Goal: Task Accomplishment & Management: Complete application form

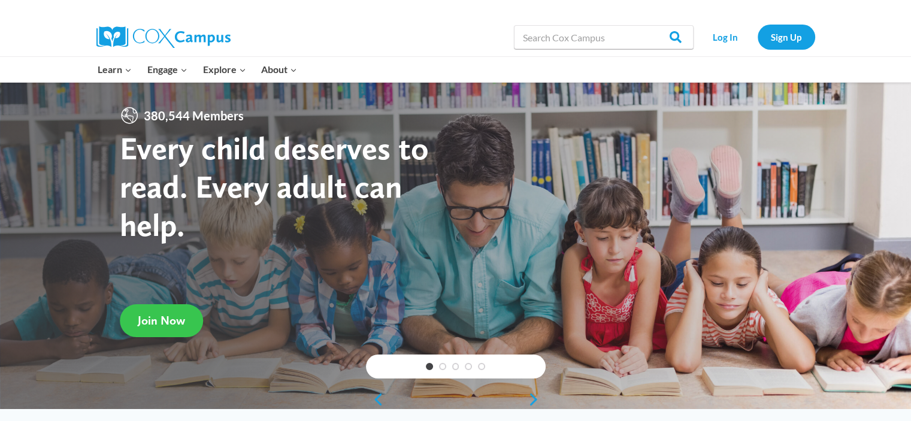
click at [160, 318] on span "Join Now" at bounding box center [161, 320] width 47 height 14
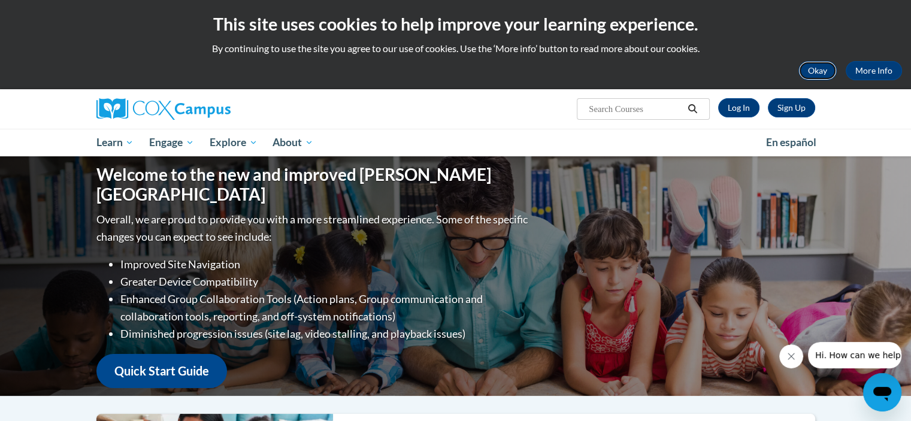
click at [819, 64] on button "Okay" at bounding box center [817, 70] width 38 height 19
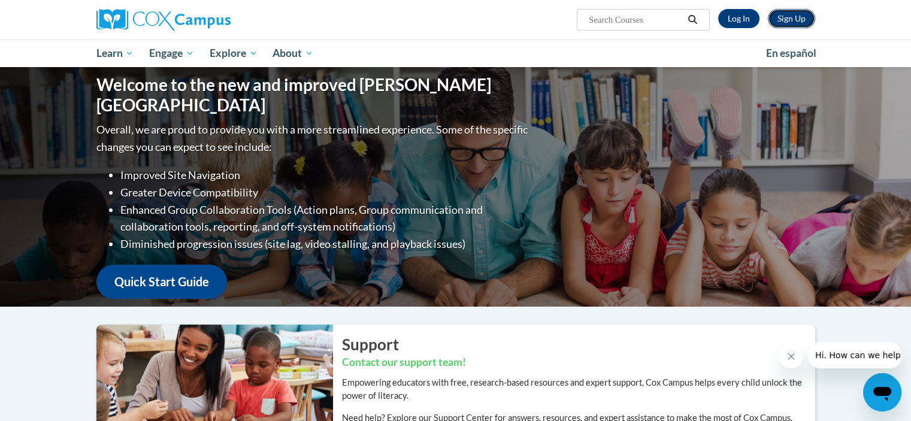
click at [797, 14] on link "Sign Up" at bounding box center [790, 18] width 47 height 19
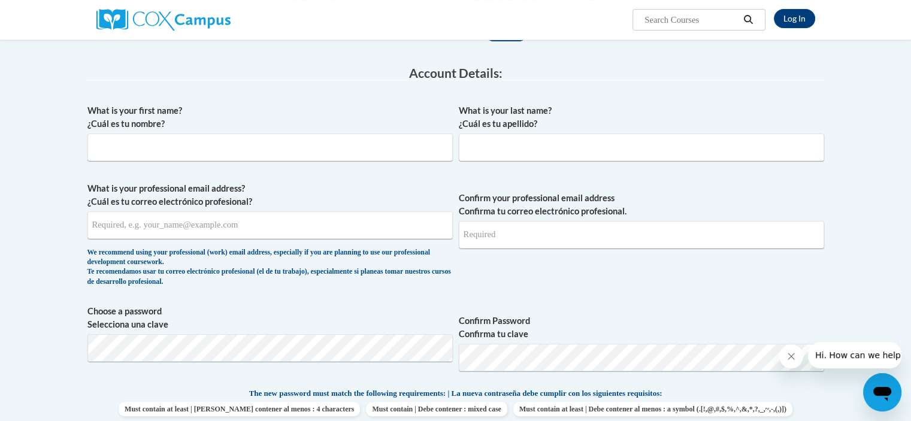
scroll to position [177, 0]
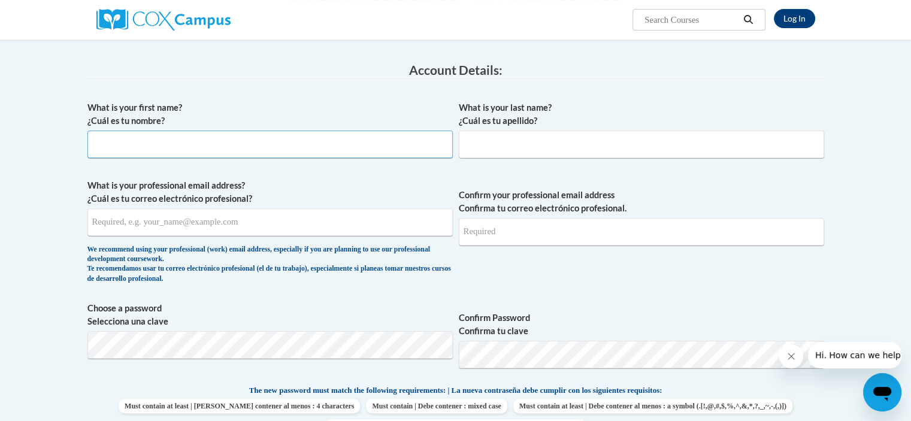
click at [278, 142] on input "What is your first name? ¿Cuál es tu nombre?" at bounding box center [269, 145] width 365 height 28
type input "[PERSON_NAME]"
click at [544, 143] on input "What is your last name? ¿Cuál es tu apellido?" at bounding box center [641, 145] width 365 height 28
type input "Turner"
click at [341, 223] on input "What is your professional email address? ¿Cuál es tu correo electrónico profesi…" at bounding box center [269, 222] width 365 height 28
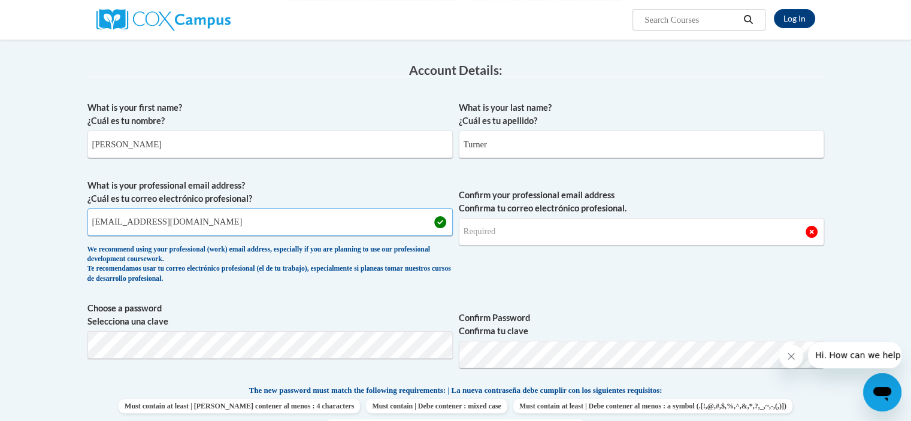
type input "[EMAIL_ADDRESS][DOMAIN_NAME]"
click at [591, 231] on input "Confirm your professional email address Confirma tu correo electrónico profesio…" at bounding box center [641, 232] width 365 height 28
type input "[EMAIL_ADDRESS][DOMAIN_NAME]"
click at [537, 299] on div "What is your first name? ¿Cuál es tu nombre? Quinn What is your last name? ¿Cuá…" at bounding box center [455, 368] width 736 height 546
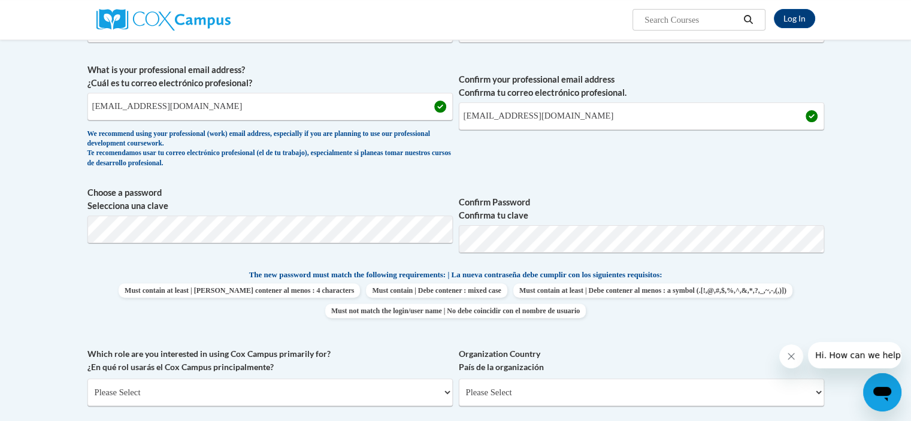
scroll to position [305, 0]
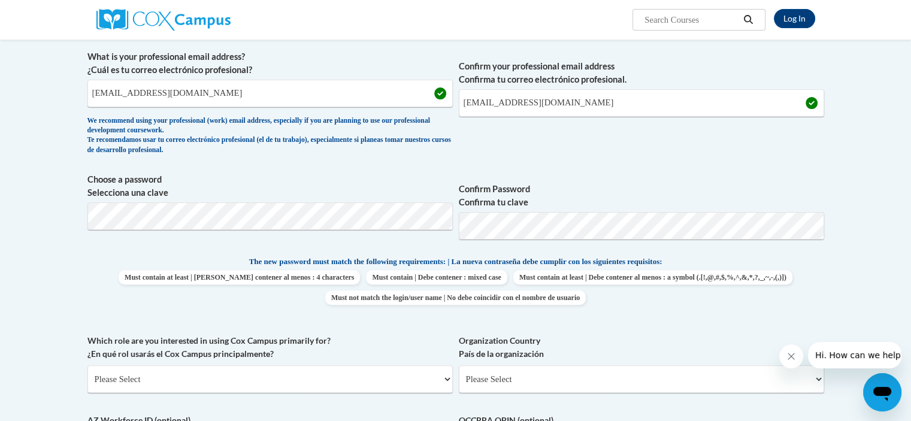
click at [795, 272] on span "Must contain at least | Debe contener al menos : 4 characters Must contain | De…" at bounding box center [455, 287] width 736 height 35
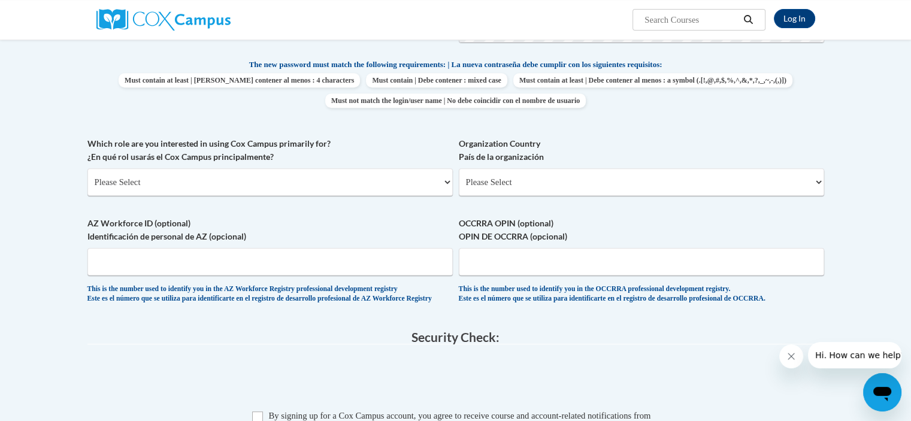
scroll to position [505, 0]
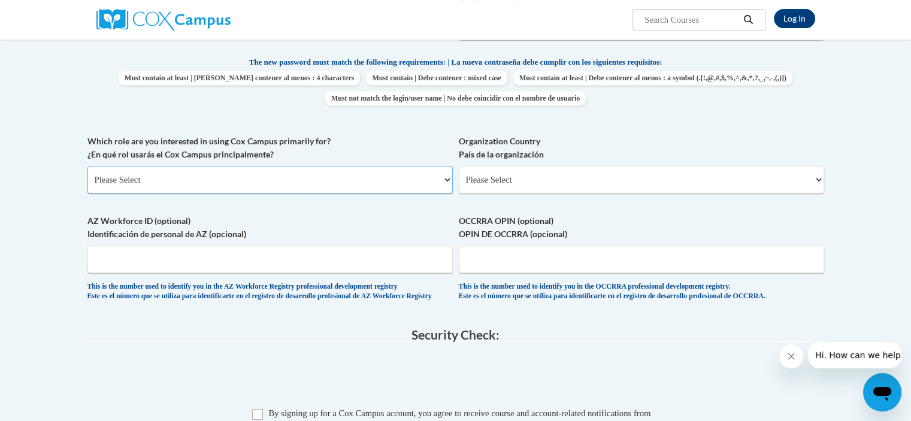
click at [398, 193] on select "Please Select College/University | Colegio/Universidad Community/Nonprofit Part…" at bounding box center [269, 180] width 365 height 28
click at [261, 174] on select "Please Select College/University | Colegio/Universidad Community/Nonprofit Part…" at bounding box center [269, 180] width 365 height 28
select select "5a18ea06-2b54-4451-96f2-d152daf9eac5"
click at [87, 166] on select "Please Select College/University | Colegio/Universidad Community/Nonprofit Part…" at bounding box center [269, 180] width 365 height 28
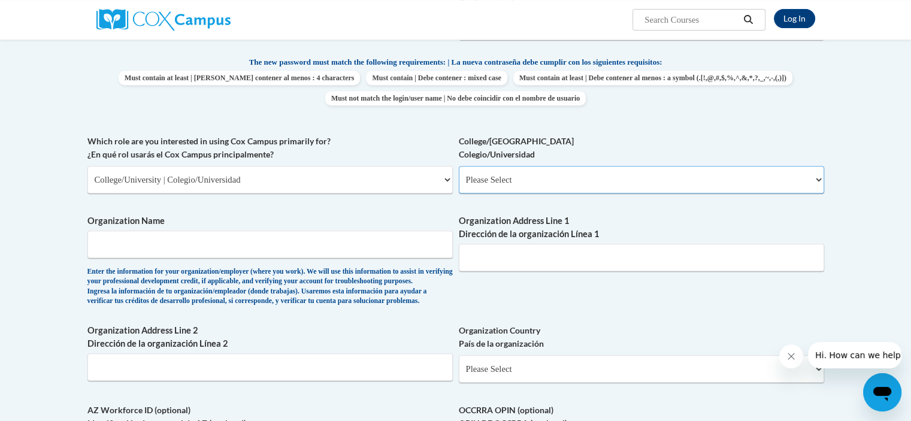
click at [580, 192] on select "Please Select College/University Staff | Empleado universitario College/Univers…" at bounding box center [641, 180] width 365 height 28
select select "99b32b07-cffc-426c-8bf6-0cd77760d84b"
click at [459, 166] on select "Please Select College/University Staff | Empleado universitario College/Univers…" at bounding box center [641, 180] width 365 height 28
click at [402, 240] on input "Organization Name" at bounding box center [269, 244] width 365 height 28
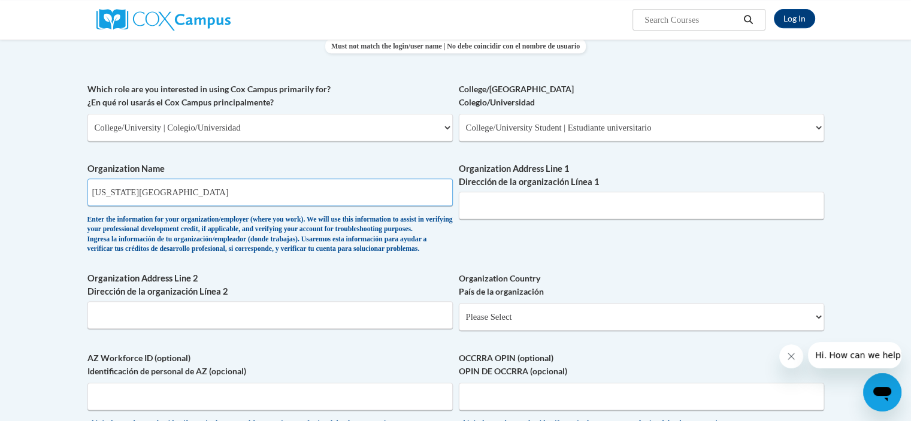
scroll to position [558, 0]
type input "[US_STATE][GEOGRAPHIC_DATA]"
click at [530, 207] on input "Organization Address Line 1 Dirección de la organización Línea 1" at bounding box center [641, 204] width 365 height 28
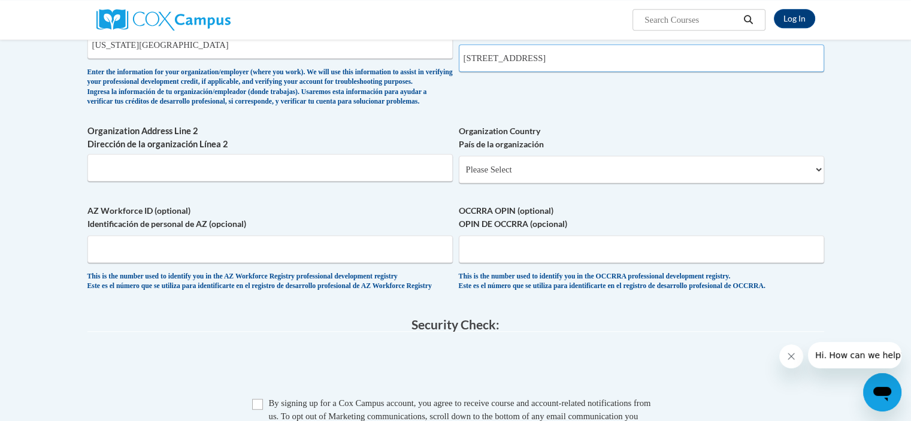
scroll to position [711, 0]
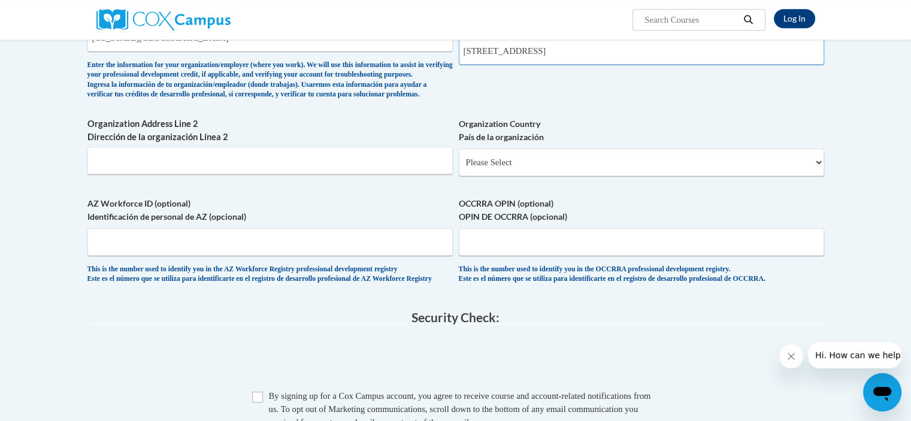
type input "[STREET_ADDRESS]"
click at [542, 176] on select "Please Select United States | Estados Unidos Outside of the United States | Fue…" at bounding box center [641, 162] width 365 height 28
select select "ad49bcad-a171-4b2e-b99c-48b446064914"
click at [459, 168] on select "Please Select United States | Estados Unidos Outside of the United States | Fue…" at bounding box center [641, 162] width 365 height 28
select select
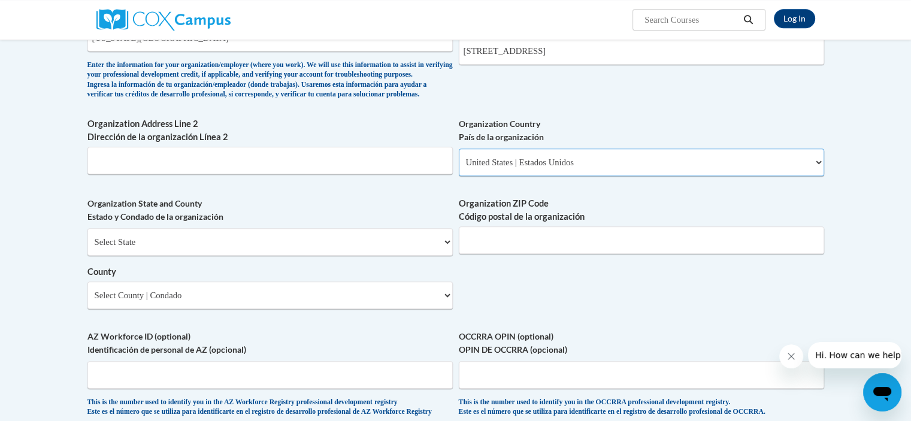
scroll to position [763, 0]
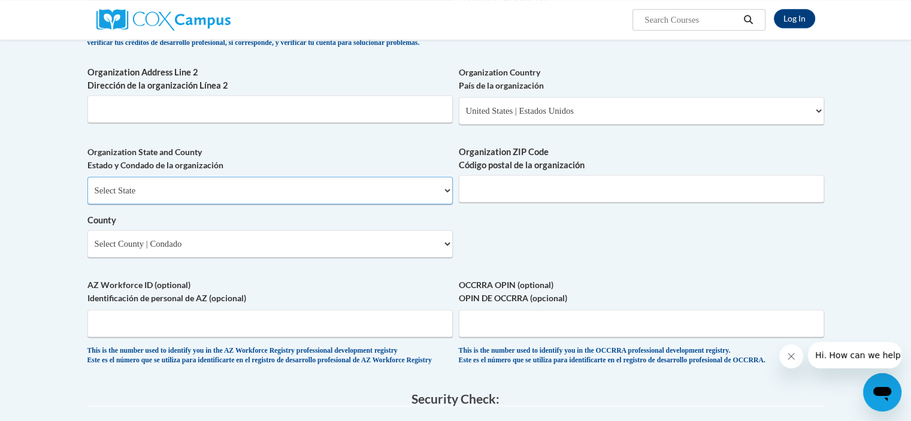
click at [408, 204] on select "Select State Alabama Alaska Arizona Arkansas California Colorado Connecticut De…" at bounding box center [269, 191] width 365 height 28
select select "Virginia"
click at [87, 196] on select "Select State Alabama Alaska Arizona Arkansas California Colorado Connecticut De…" at bounding box center [269, 191] width 365 height 28
click at [536, 202] on input "Organization ZIP Code Código postal de la organización" at bounding box center [641, 189] width 365 height 28
type input "23220"
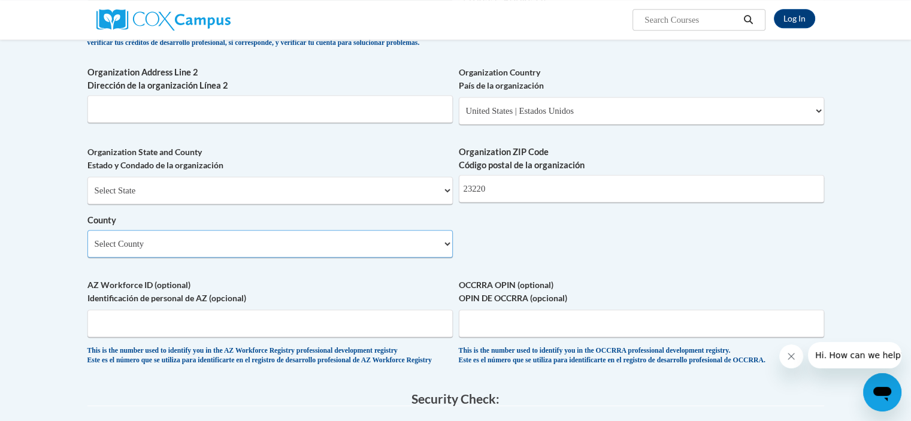
click at [265, 254] on select "Select County Accomack Albemarle Alexandria Alleghany Amelia Amherst Appomattox…" at bounding box center [269, 244] width 365 height 28
select select "Richmond"
click at [87, 249] on select "Select County Accomack Albemarle Alexandria Alleghany Amelia Amherst Appomattox…" at bounding box center [269, 244] width 365 height 28
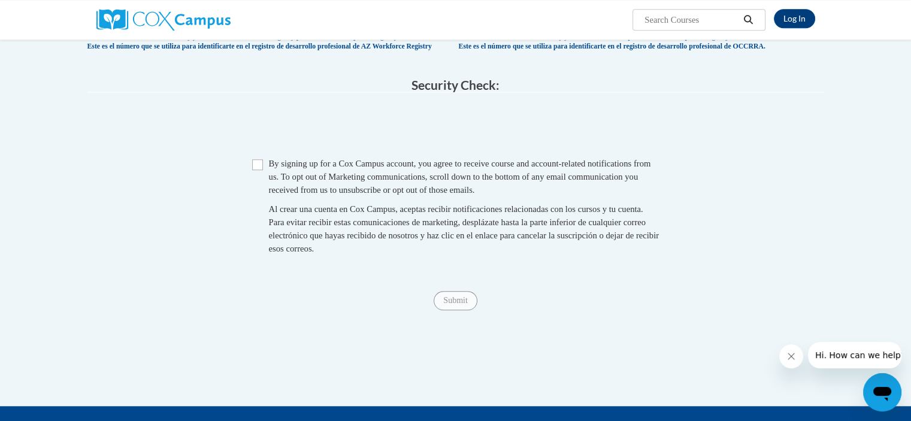
scroll to position [1078, 0]
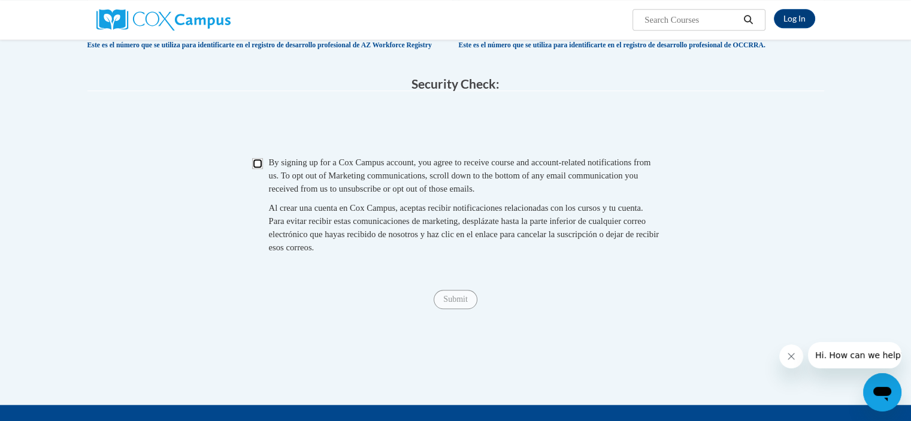
click at [257, 169] on input "Checkbox" at bounding box center [257, 163] width 11 height 11
checkbox input "true"
click at [453, 309] on input "Submit" at bounding box center [454, 299] width 43 height 19
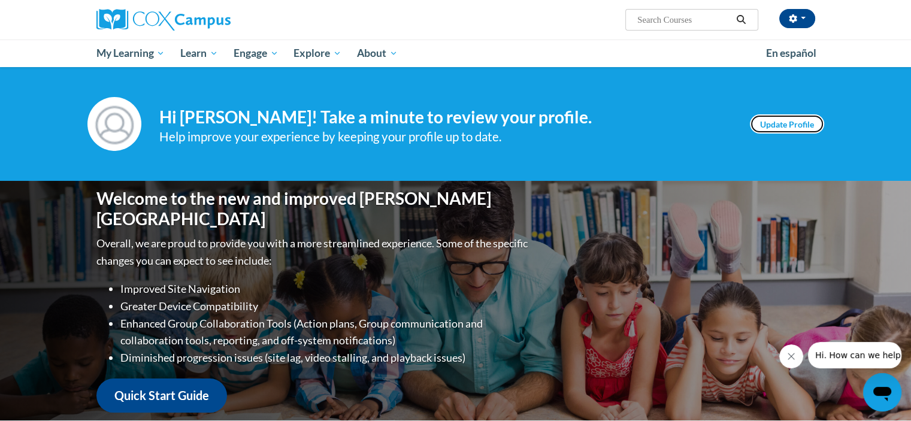
click at [771, 117] on link "Update Profile" at bounding box center [787, 123] width 74 height 19
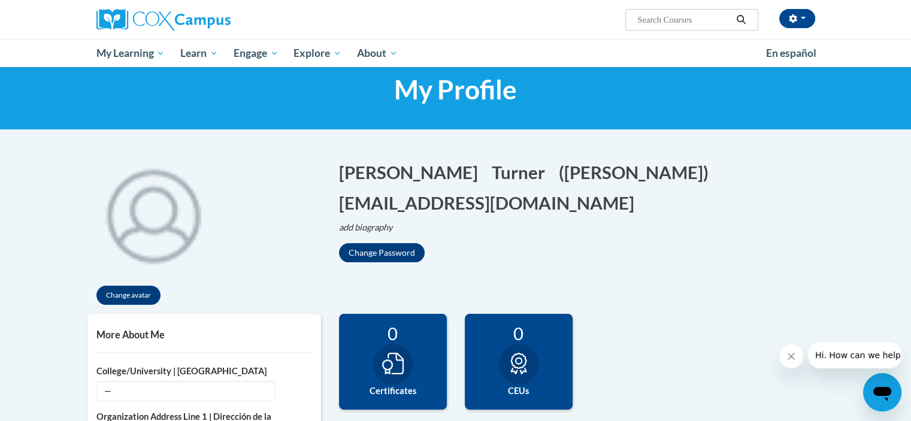
scroll to position [33, 0]
